Goal: Information Seeking & Learning: Learn about a topic

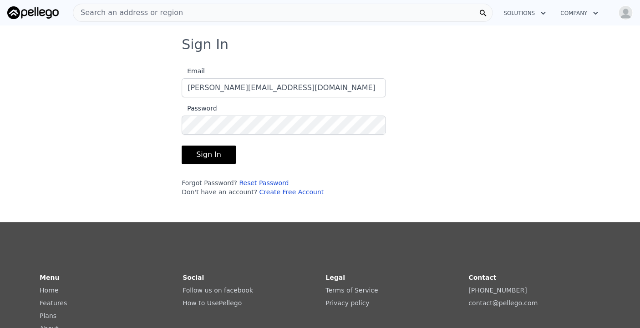
type input "[PERSON_NAME][EMAIL_ADDRESS][DOMAIN_NAME]"
click at [207, 155] on button "Sign In" at bounding box center [209, 155] width 54 height 18
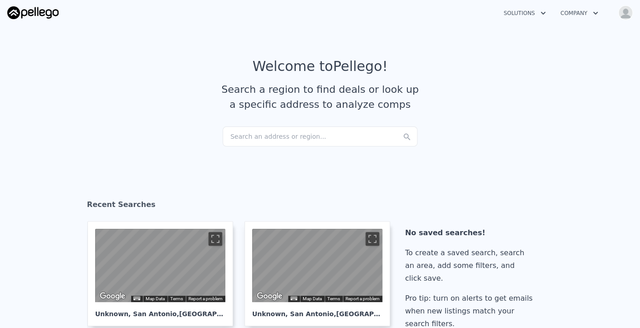
click at [244, 139] on div "Search an address or region..." at bounding box center [320, 137] width 195 height 20
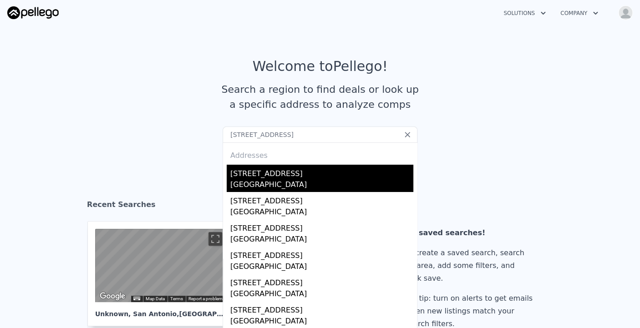
type input "[STREET_ADDRESS]"
click at [251, 172] on div "[STREET_ADDRESS]" at bounding box center [321, 172] width 183 height 15
